Goal: Communication & Community: Ask a question

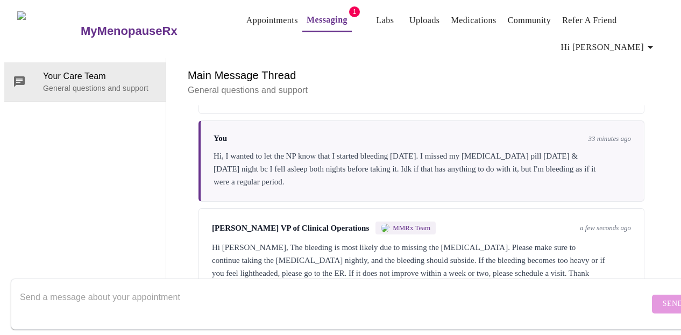
scroll to position [2423, 0]
click at [315, 241] on div "Hi [PERSON_NAME], The bleeding is most likely due to missing the [MEDICAL_DATA]…" at bounding box center [421, 267] width 419 height 52
click at [257, 287] on textarea "Send a message about your appointment" at bounding box center [335, 304] width 630 height 34
type textarea "Thanks"
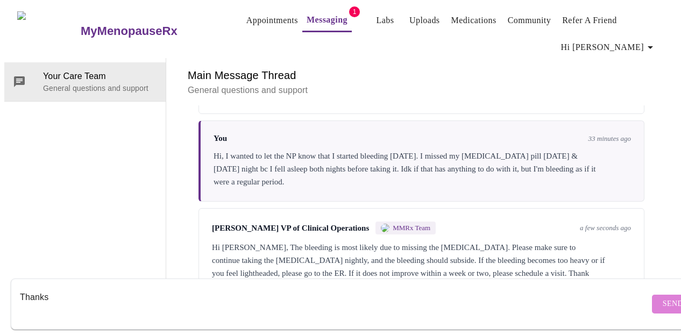
click at [663, 298] on span "Send" at bounding box center [673, 304] width 20 height 13
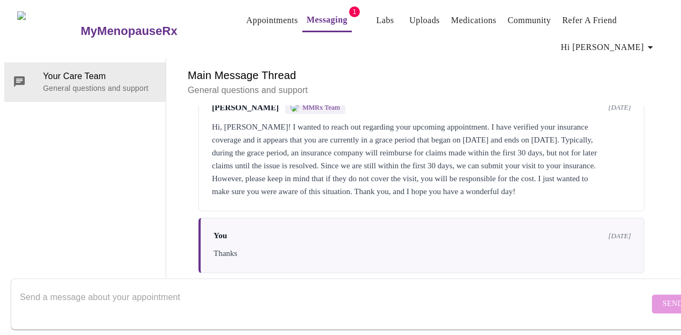
scroll to position [571, 0]
